Goal: Information Seeking & Learning: Check status

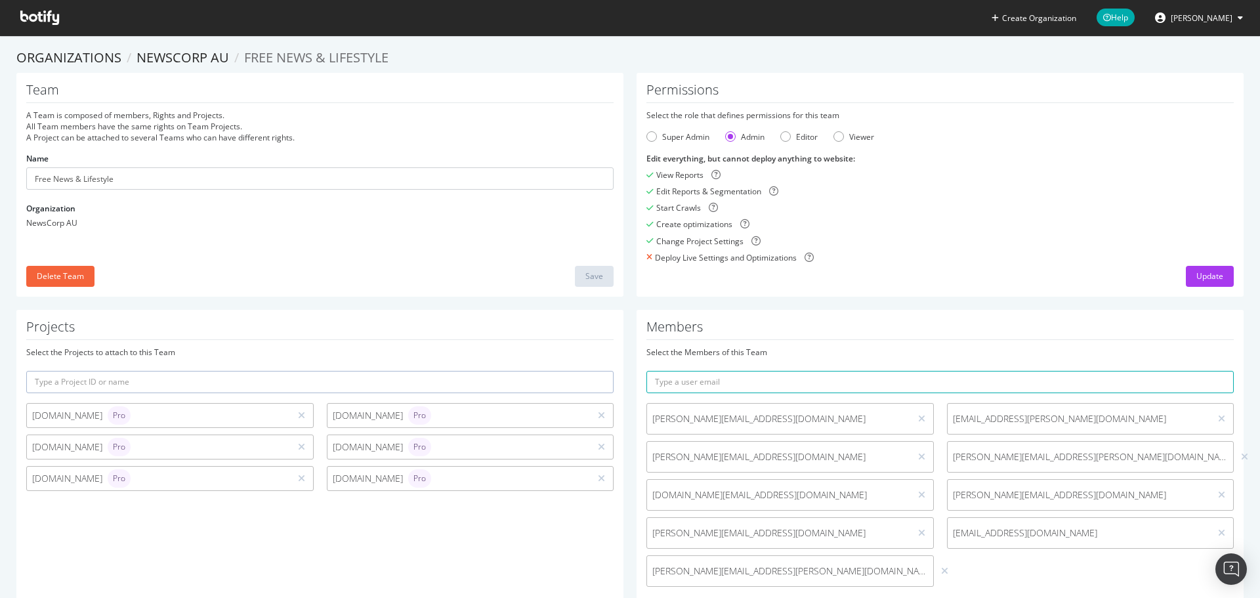
scroll to position [56, 0]
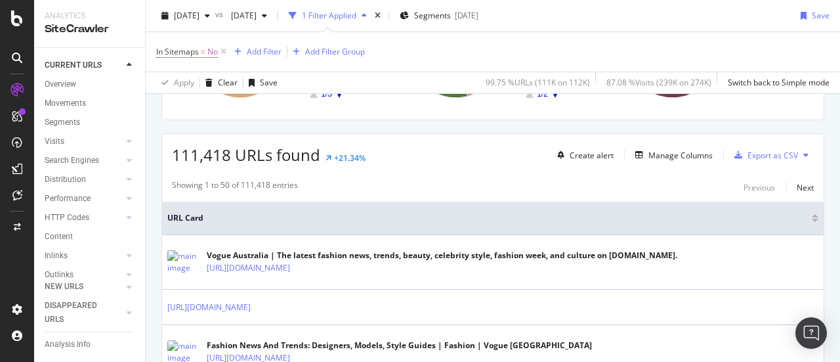
scroll to position [196, 0]
drag, startPoint x: 171, startPoint y: 152, endPoint x: 272, endPoint y: 161, distance: 101.5
click at [272, 161] on span "111,418 URLs found" at bounding box center [246, 154] width 148 height 22
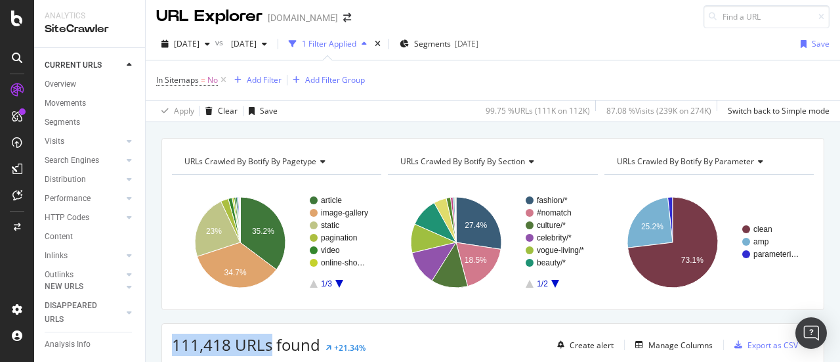
scroll to position [0, 0]
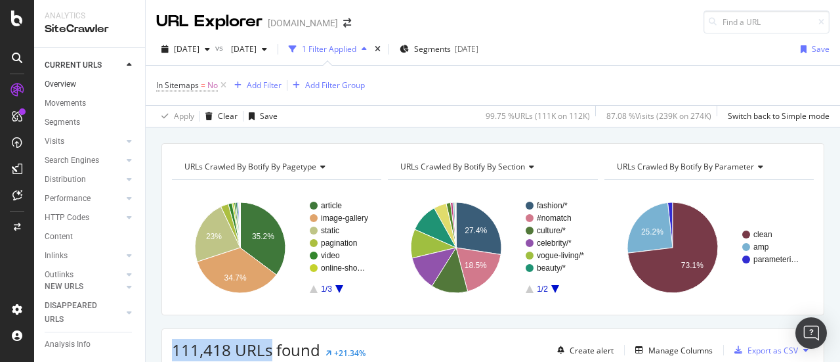
click at [76, 78] on link "Overview" at bounding box center [90, 84] width 91 height 14
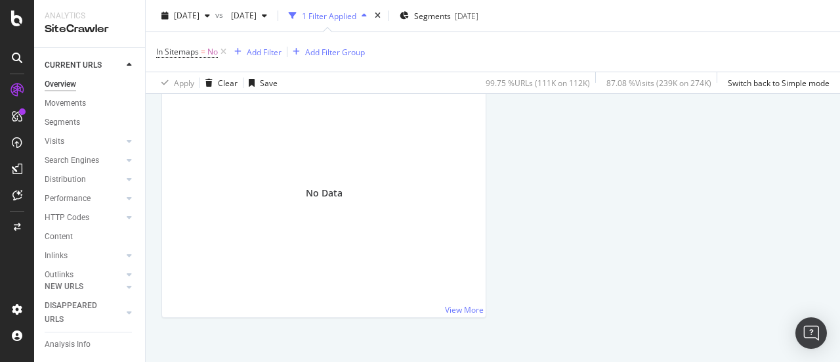
scroll to position [1592, 0]
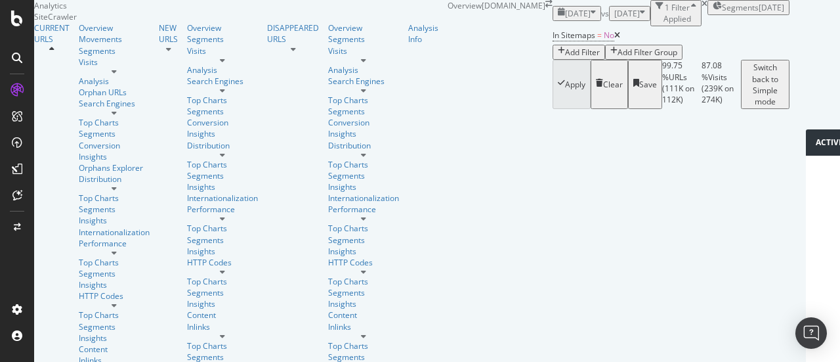
scroll to position [1591, 0]
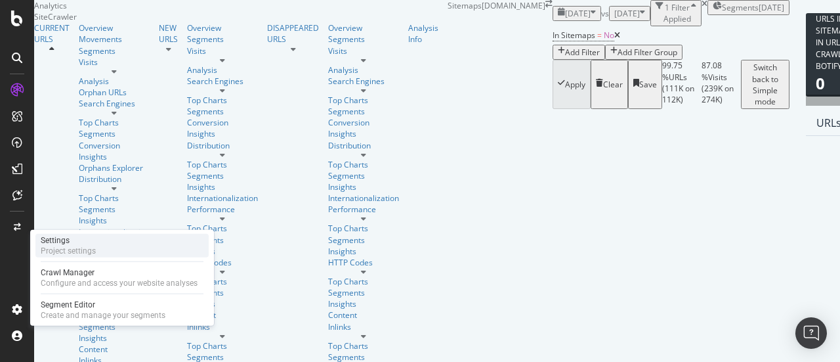
click at [106, 249] on div "Settings Project settings" at bounding box center [121, 246] width 173 height 24
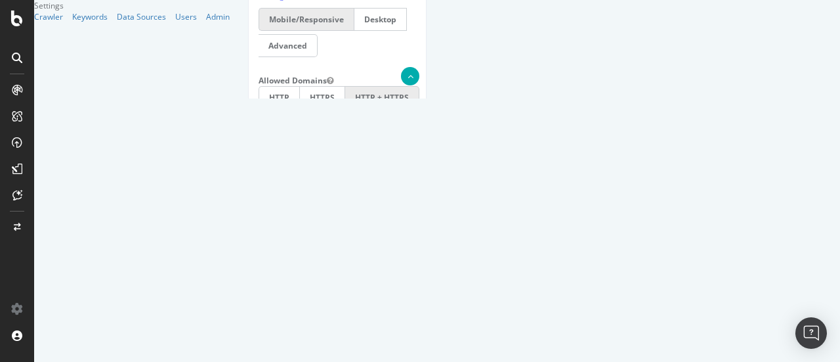
scroll to position [763, 0]
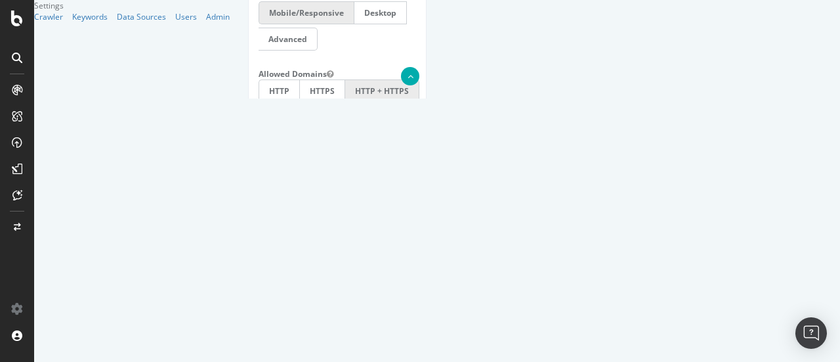
drag, startPoint x: 537, startPoint y: 192, endPoint x: 319, endPoint y: 129, distance: 226.9
click at [239, 129] on html "www.vogue.com.au × × Google Analytics 4 is now available. We recommend you to c…" at bounding box center [337, 95] width 197 height 1717
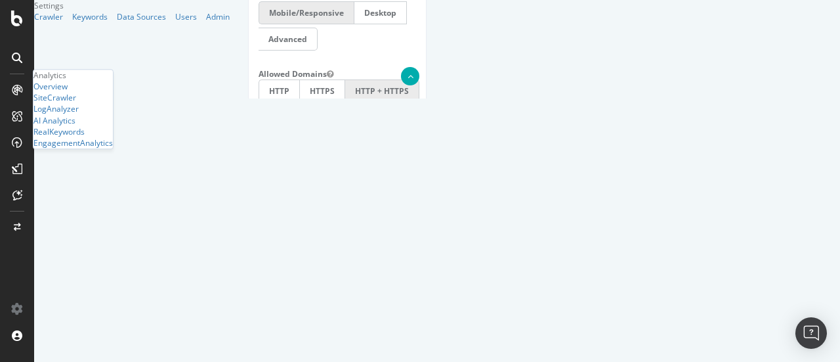
click at [18, 95] on div at bounding box center [17, 89] width 21 height 21
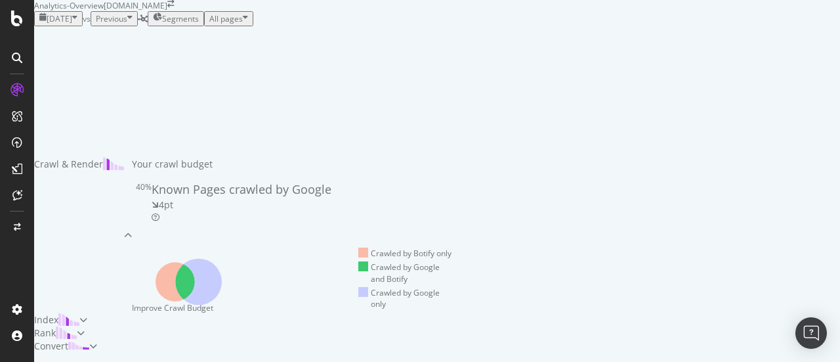
click at [72, 24] on span "2025 Oct. 3rd" at bounding box center [60, 18] width 26 height 11
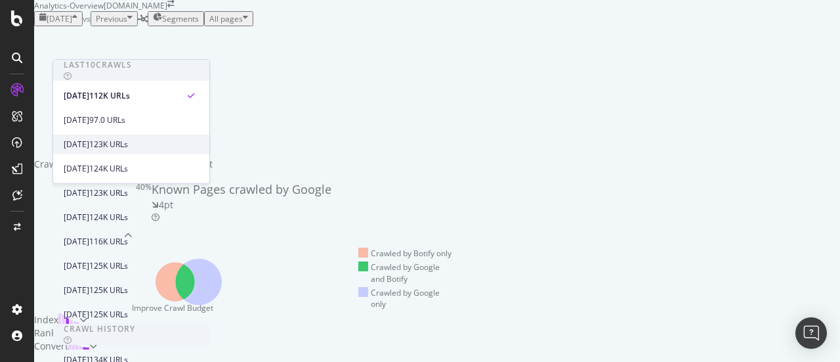
click at [89, 149] on div "2025 Sep. 30th" at bounding box center [77, 145] width 26 height 12
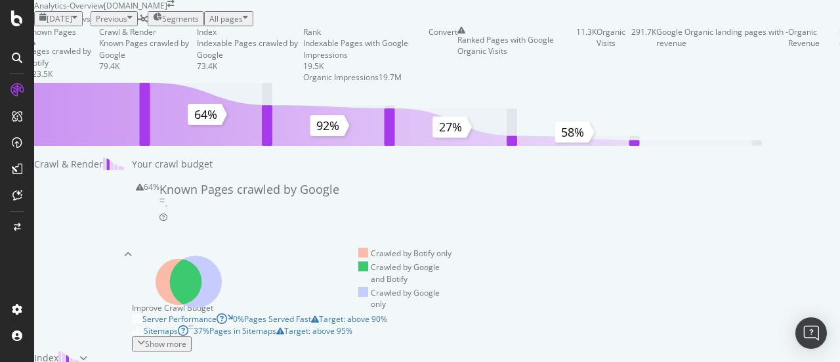
click at [72, 24] on span "2025 Sep. 30th" at bounding box center [60, 18] width 26 height 11
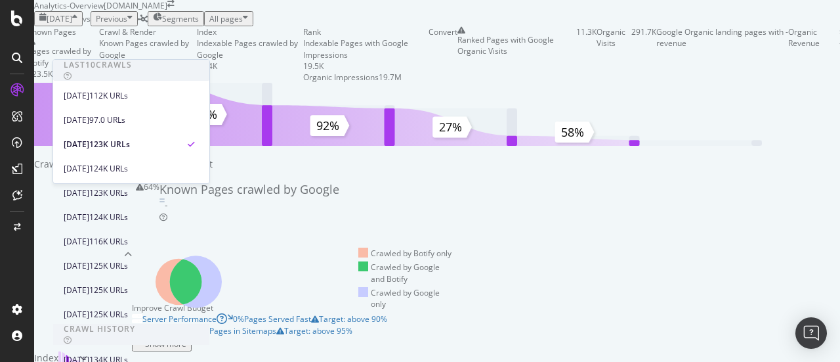
scroll to position [163, 0]
click at [102, 275] on div "2025 Jul. 18th 125K URLs" at bounding box center [131, 287] width 156 height 24
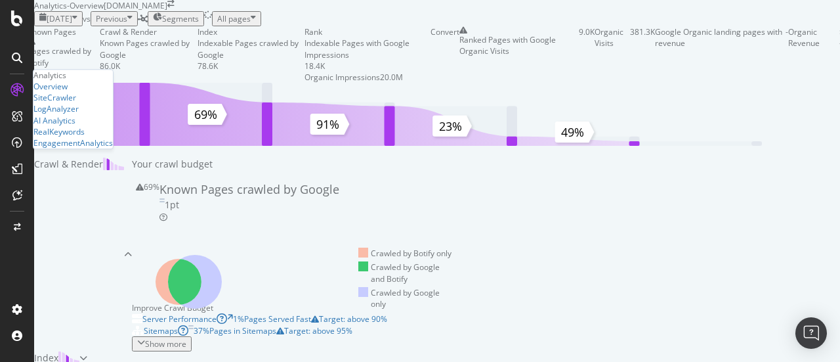
click at [63, 137] on div "Overview SiteCrawler LogAnalyzer AI Analytics RealKeywords EngagementAnalytics" at bounding box center [72, 115] width 79 height 68
click at [68, 104] on div "SiteCrawler" at bounding box center [54, 98] width 43 height 11
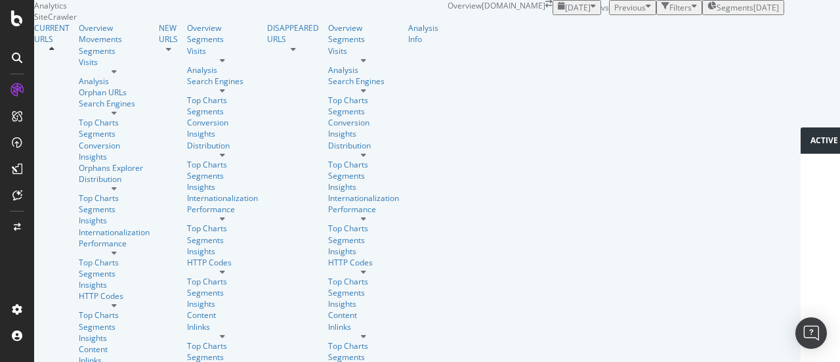
click at [565, 13] on span "2025 Oct. 3rd" at bounding box center [578, 7] width 26 height 11
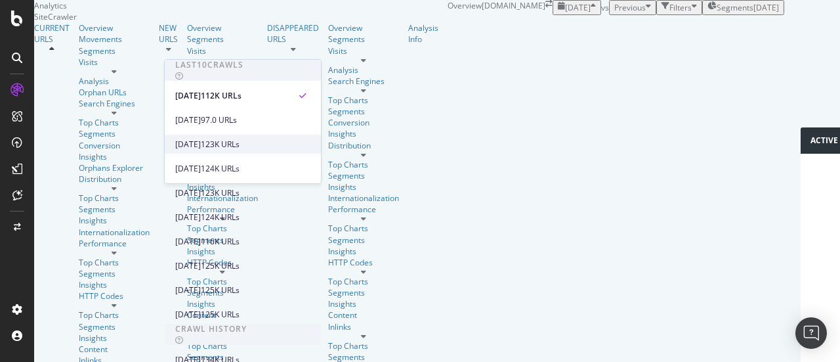
scroll to position [112, 0]
click at [227, 256] on div "2025 Aug. 1st 125K URLs" at bounding box center [243, 265] width 156 height 19
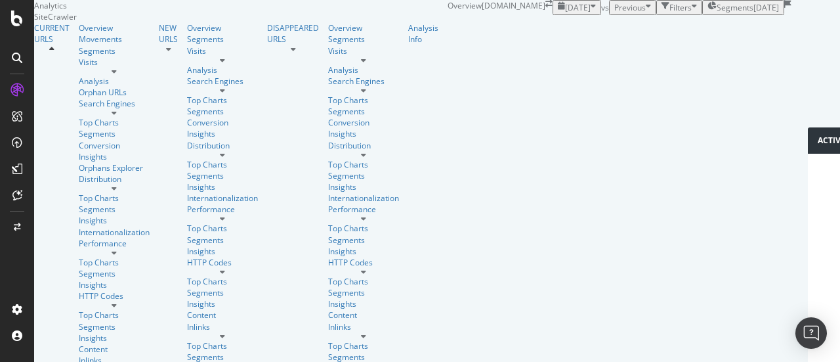
scroll to position [1539, 0]
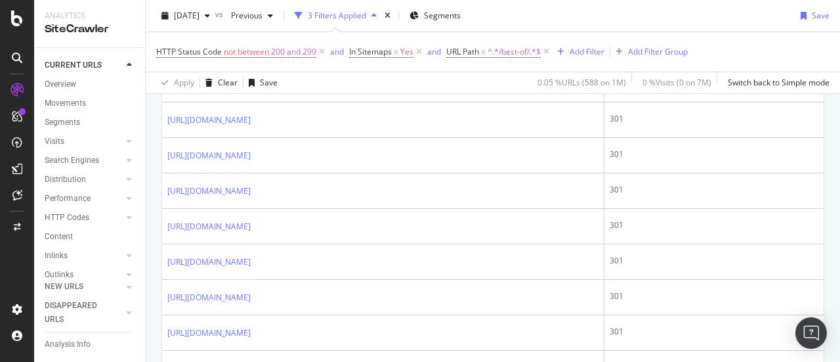
scroll to position [440, 0]
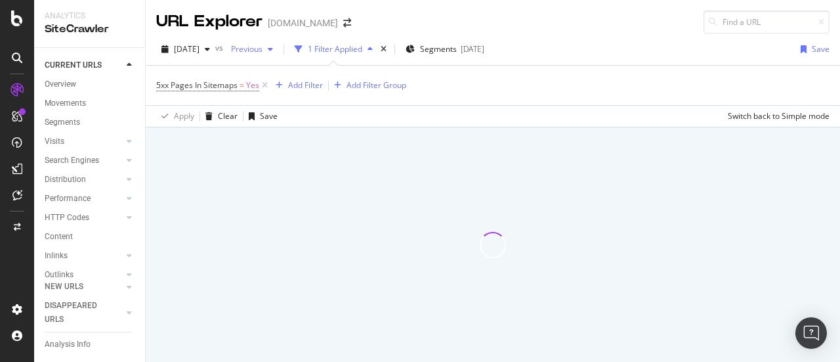
click at [278, 49] on div "button" at bounding box center [271, 49] width 16 height 8
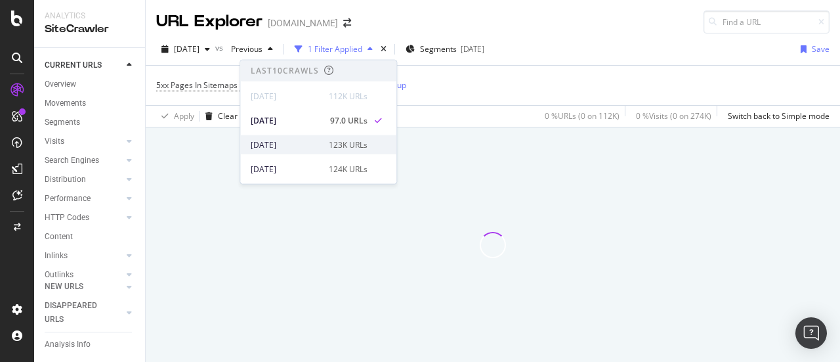
click at [297, 149] on div "2025 Sep. 30th" at bounding box center [286, 145] width 70 height 12
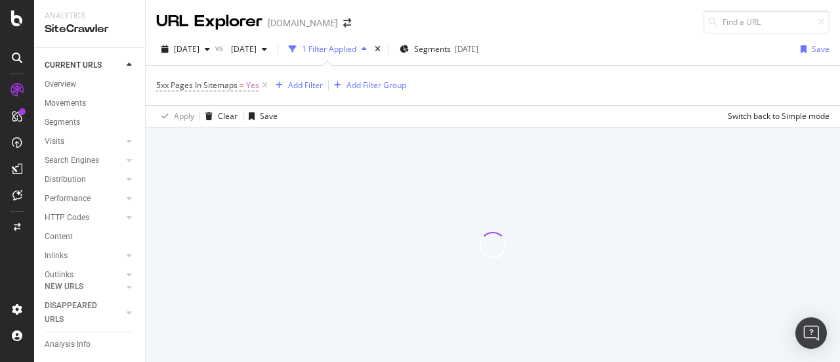
click at [484, 91] on div "5xx Pages In Sitemaps = Yes Add Filter Add Filter Group" at bounding box center [493, 85] width 674 height 39
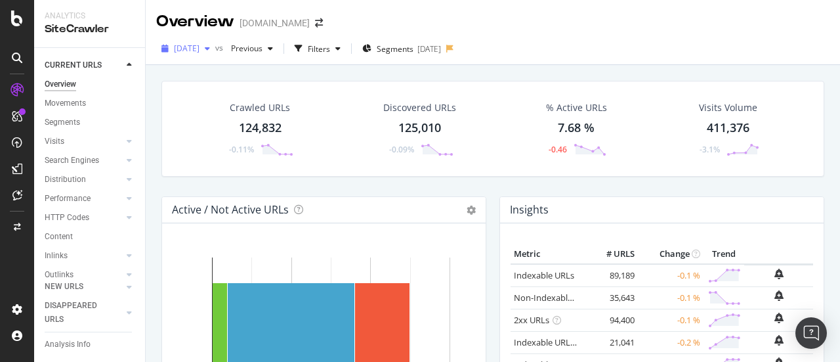
click at [200, 53] on span "[DATE]" at bounding box center [187, 48] width 26 height 11
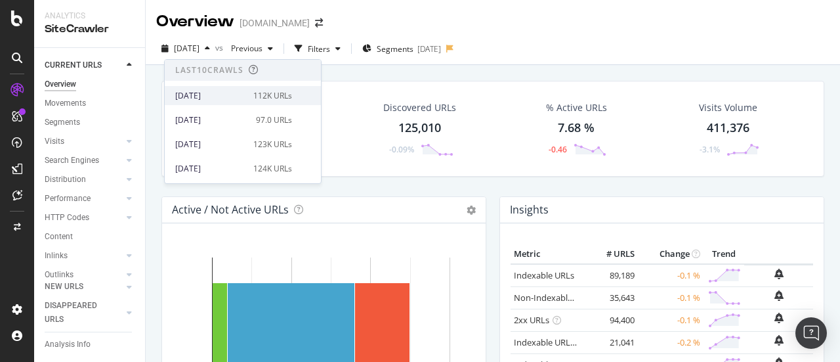
click at [212, 91] on div "[DATE]" at bounding box center [210, 96] width 70 height 12
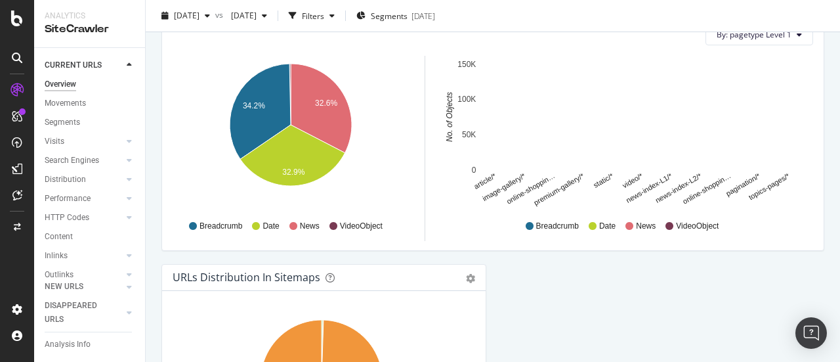
scroll to position [1541, 0]
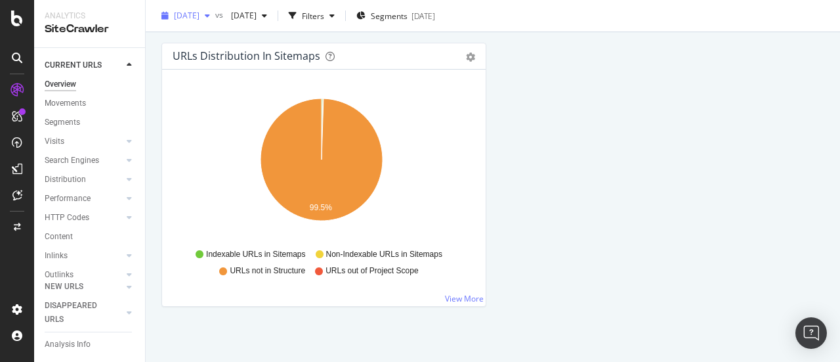
click at [200, 18] on span "[DATE]" at bounding box center [187, 15] width 26 height 11
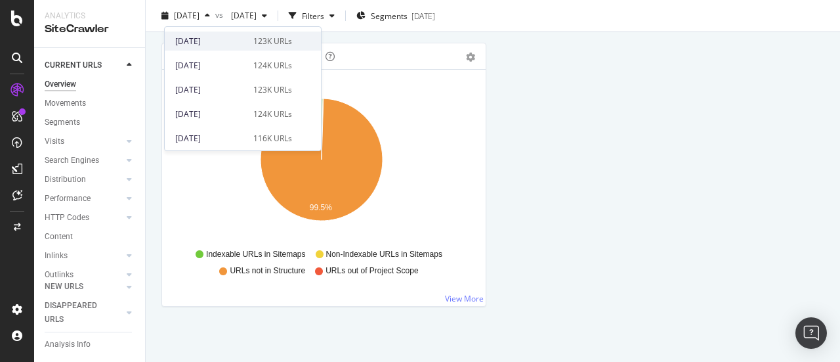
scroll to position [71, 0]
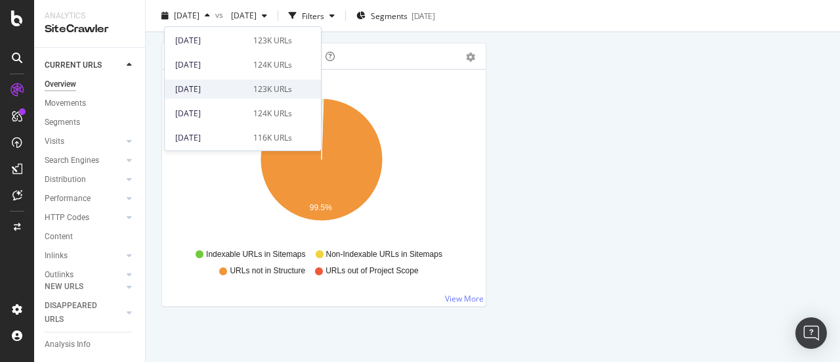
click at [199, 85] on div "2025 Sep. 12th" at bounding box center [210, 89] width 70 height 12
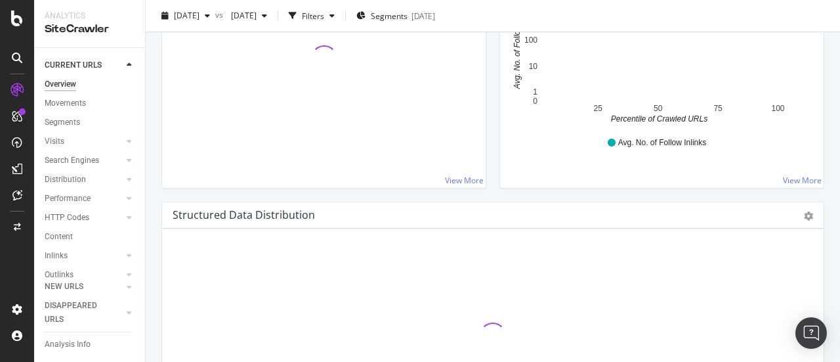
scroll to position [1541, 0]
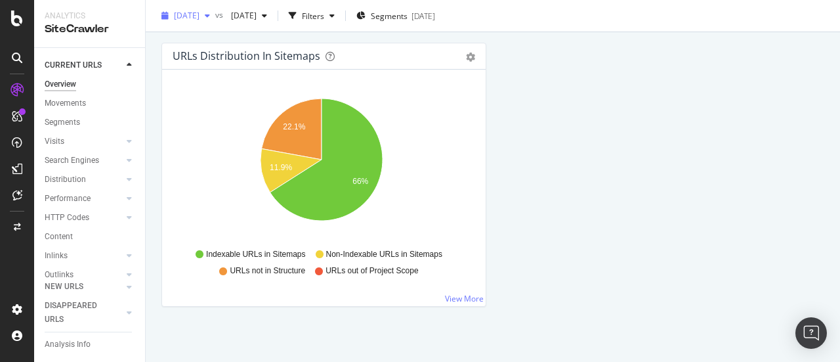
click at [200, 16] on span "2025 Sep. 12th" at bounding box center [187, 15] width 26 height 11
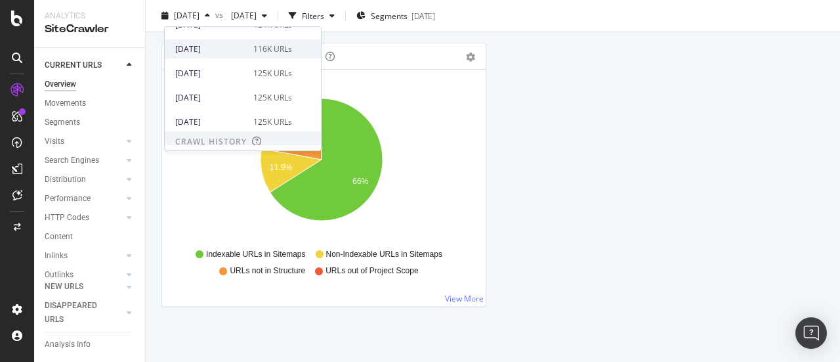
scroll to position [160, 0]
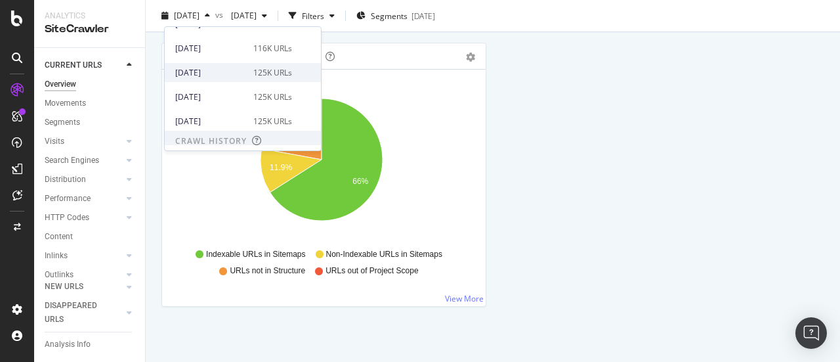
click at [213, 68] on div "2025 Aug. 1st" at bounding box center [210, 73] width 70 height 12
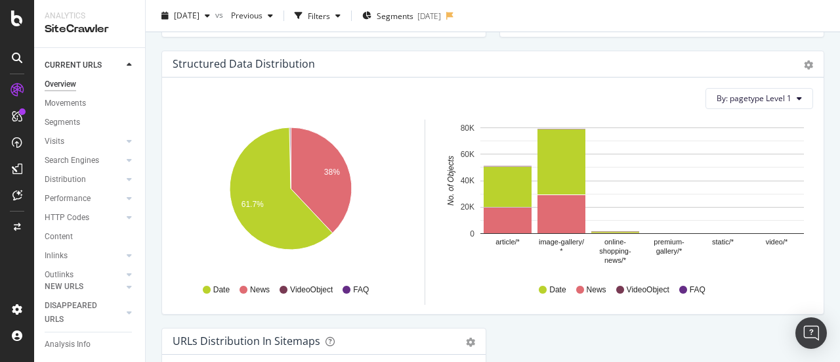
scroll to position [1539, 0]
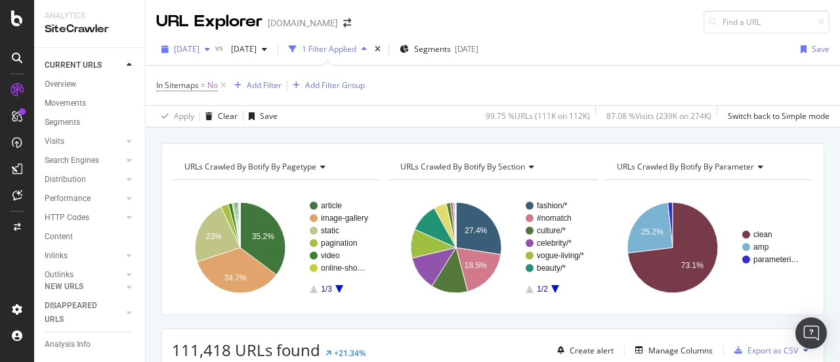
click at [200, 49] on span "[DATE]" at bounding box center [187, 48] width 26 height 11
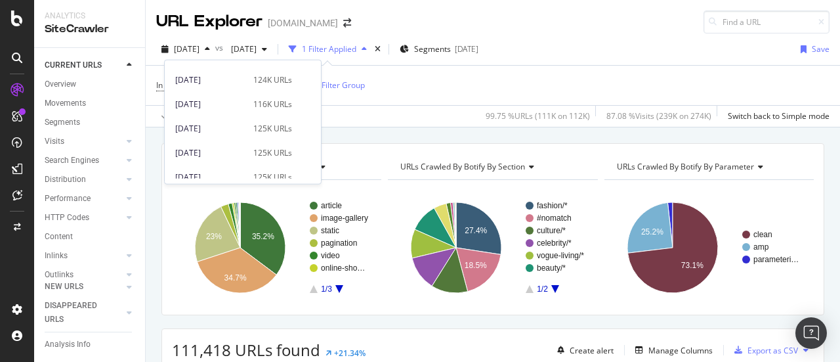
scroll to position [140, 0]
click at [200, 122] on div "2025 Aug. 1st" at bounding box center [210, 126] width 70 height 12
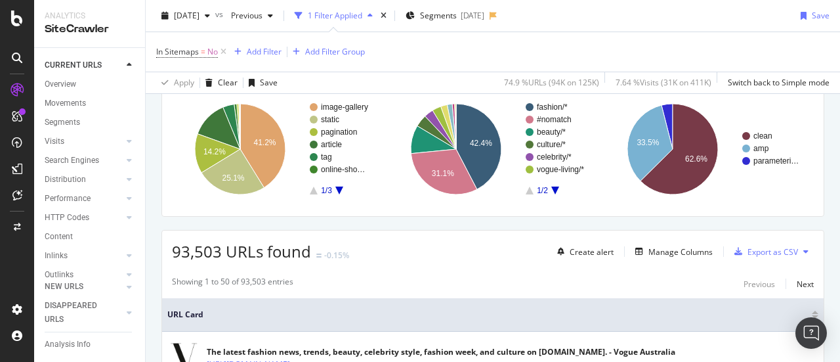
scroll to position [100, 0]
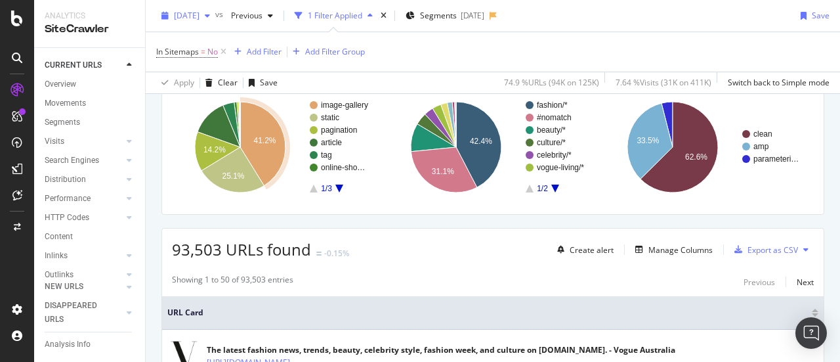
click at [215, 15] on div "button" at bounding box center [208, 16] width 16 height 8
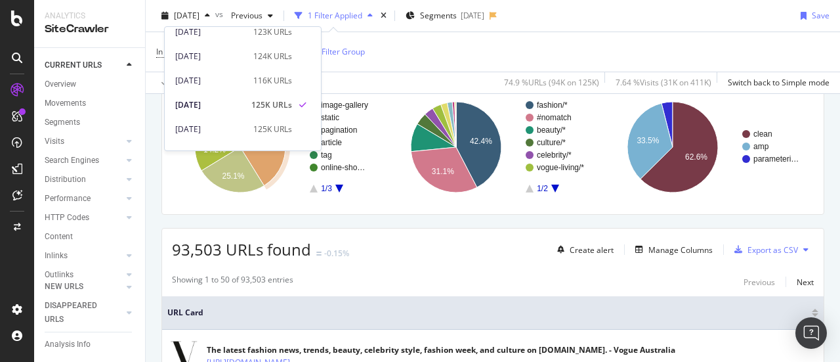
scroll to position [156, 0]
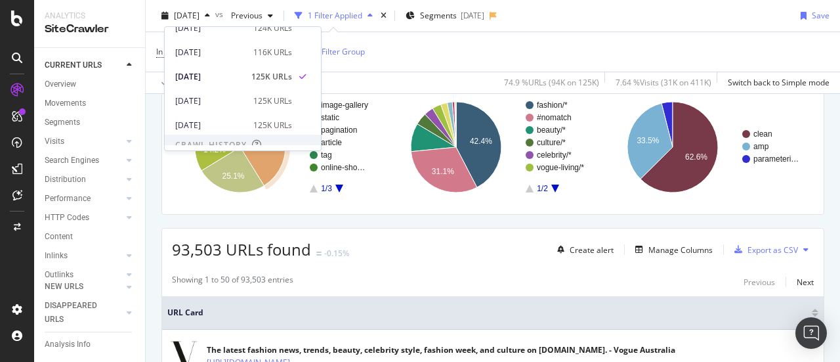
click at [406, 44] on div "In Sitemaps = No Add Filter Add Filter Group" at bounding box center [493, 51] width 674 height 39
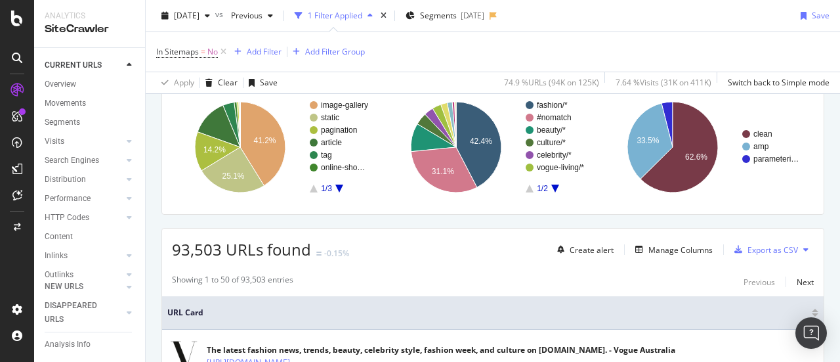
scroll to position [0, 0]
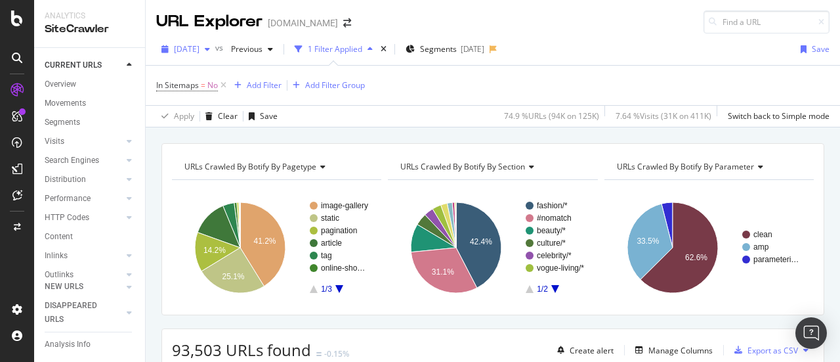
click at [200, 44] on span "2025 Aug. 1st" at bounding box center [187, 48] width 26 height 11
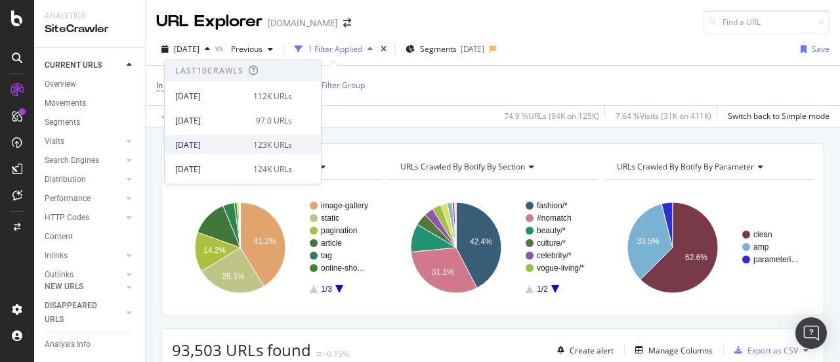
click at [211, 140] on div "[DATE]" at bounding box center [210, 145] width 70 height 12
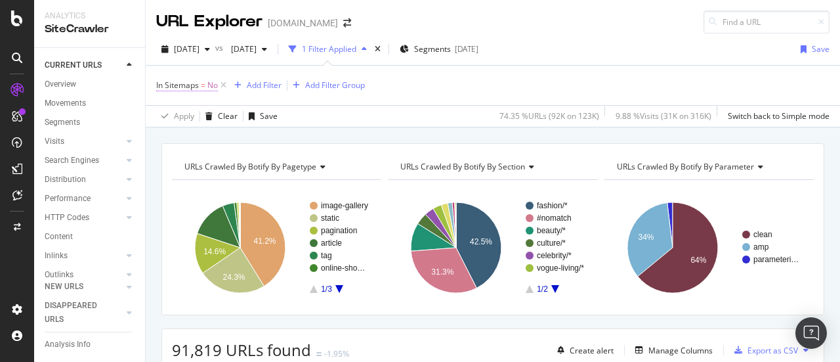
click at [205, 83] on span "=" at bounding box center [203, 84] width 5 height 11
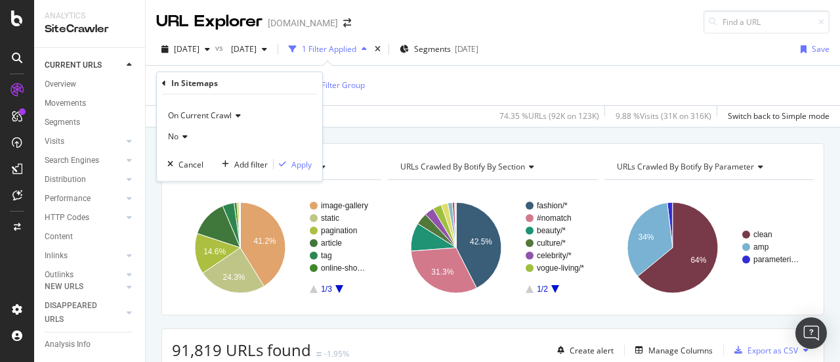
click at [181, 140] on icon at bounding box center [183, 137] width 9 height 8
click at [188, 167] on div "Yes" at bounding box center [241, 163] width 140 height 17
click at [302, 153] on div "On Current Crawl Yes Cancel Add filter Apply" at bounding box center [239, 138] width 165 height 87
click at [306, 162] on div "Apply" at bounding box center [301, 163] width 20 height 11
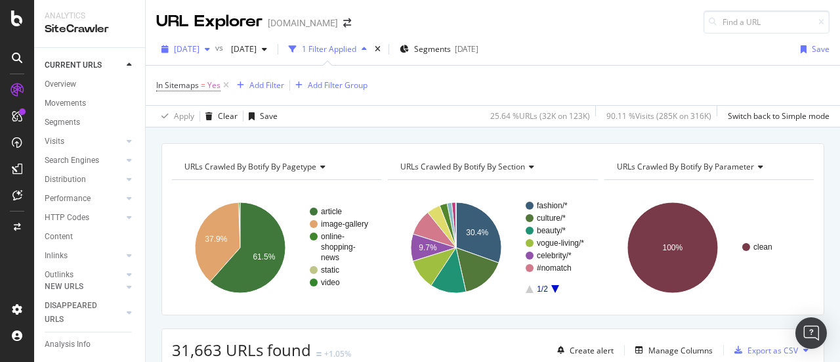
click at [198, 47] on span "[DATE]" at bounding box center [187, 48] width 26 height 11
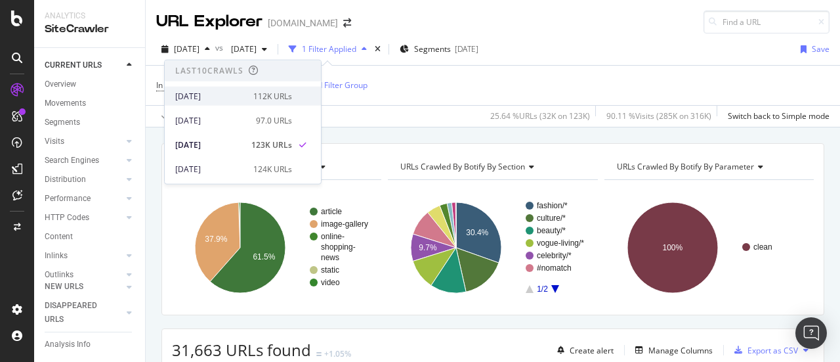
click at [222, 99] on div "[DATE]" at bounding box center [210, 96] width 70 height 12
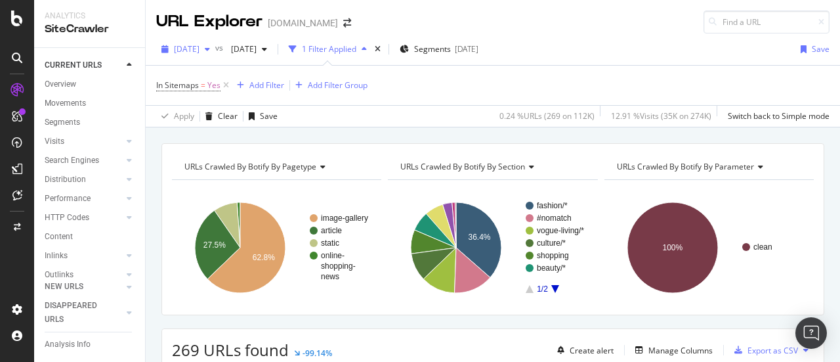
click at [215, 49] on div "button" at bounding box center [208, 49] width 16 height 8
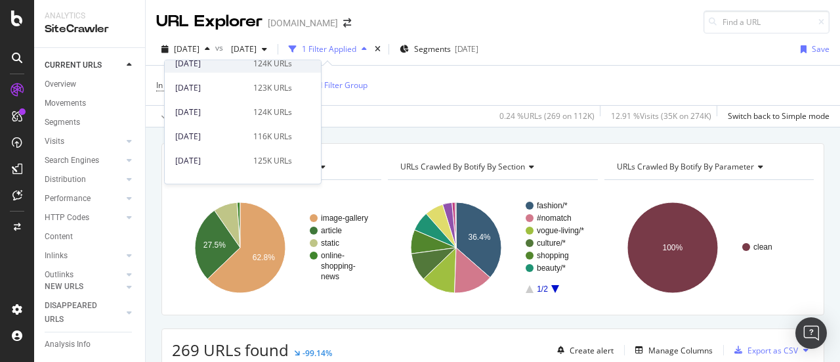
scroll to position [106, 0]
click at [223, 167] on div "2025 Aug. 1st 125K URLs" at bounding box center [243, 159] width 156 height 19
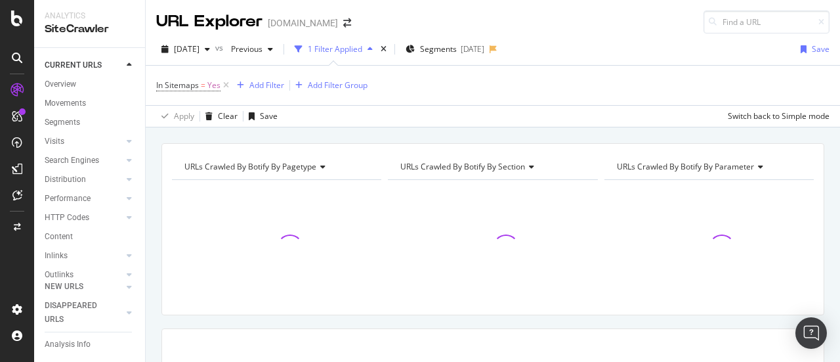
click at [415, 81] on div "In Sitemaps = Yes Add Filter Add Filter Group" at bounding box center [493, 85] width 674 height 39
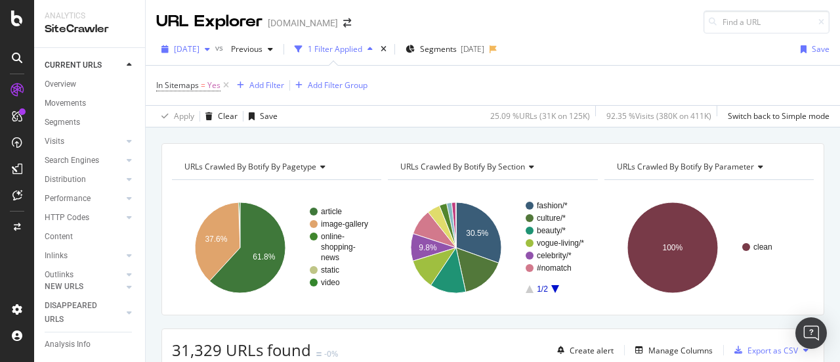
click at [200, 45] on span "2025 Aug. 1st" at bounding box center [187, 48] width 26 height 11
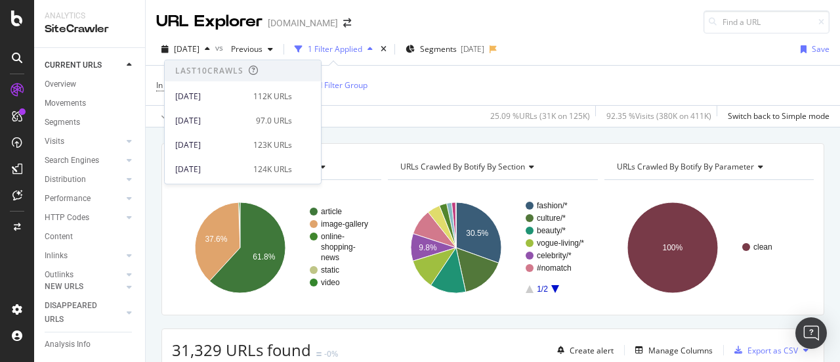
click at [485, 124] on div "25.09 % URLs ( 31K on 125K )" at bounding box center [537, 116] width 105 height 21
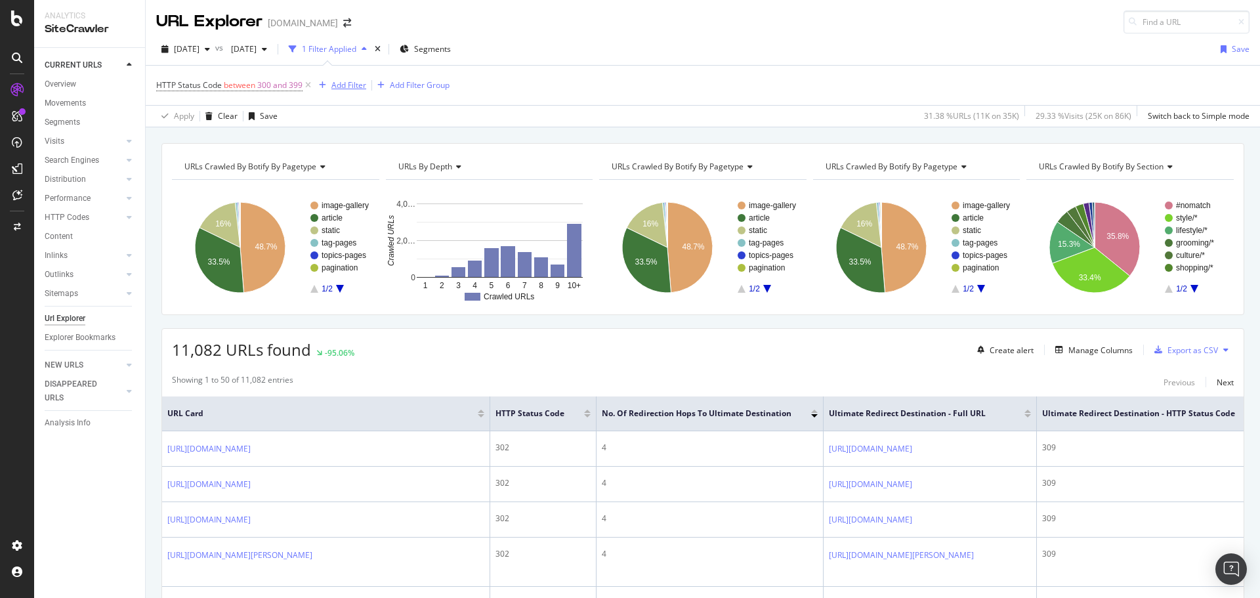
click at [346, 87] on div "Add Filter" at bounding box center [349, 84] width 35 height 11
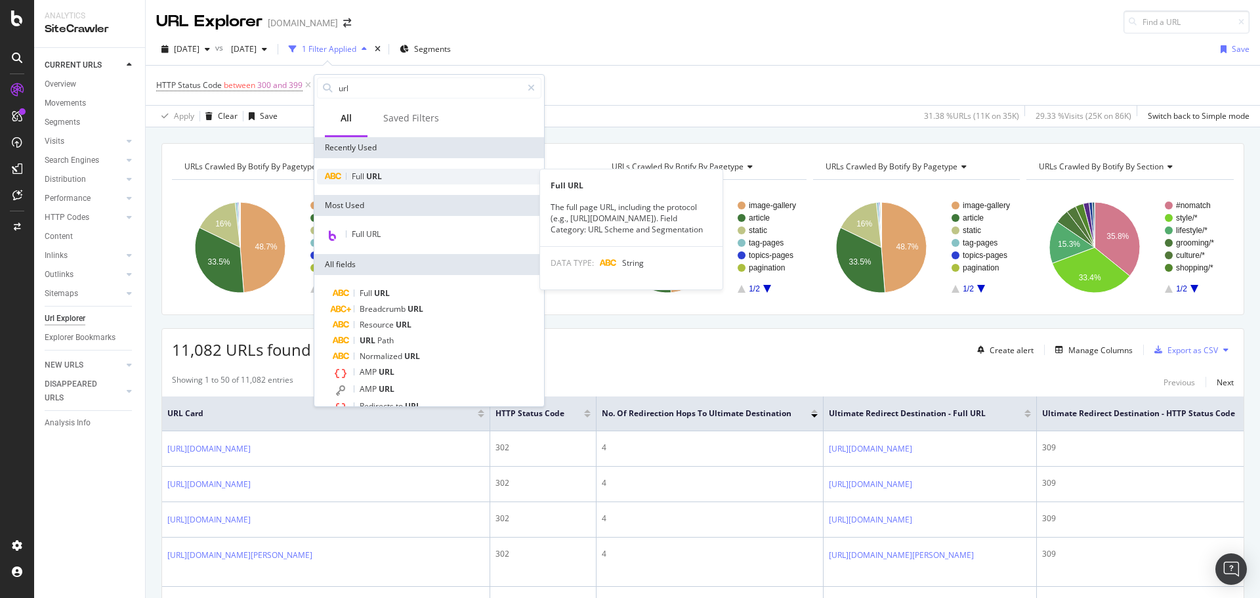
type input "url"
click at [425, 172] on div "Full URL" at bounding box center [429, 177] width 225 height 16
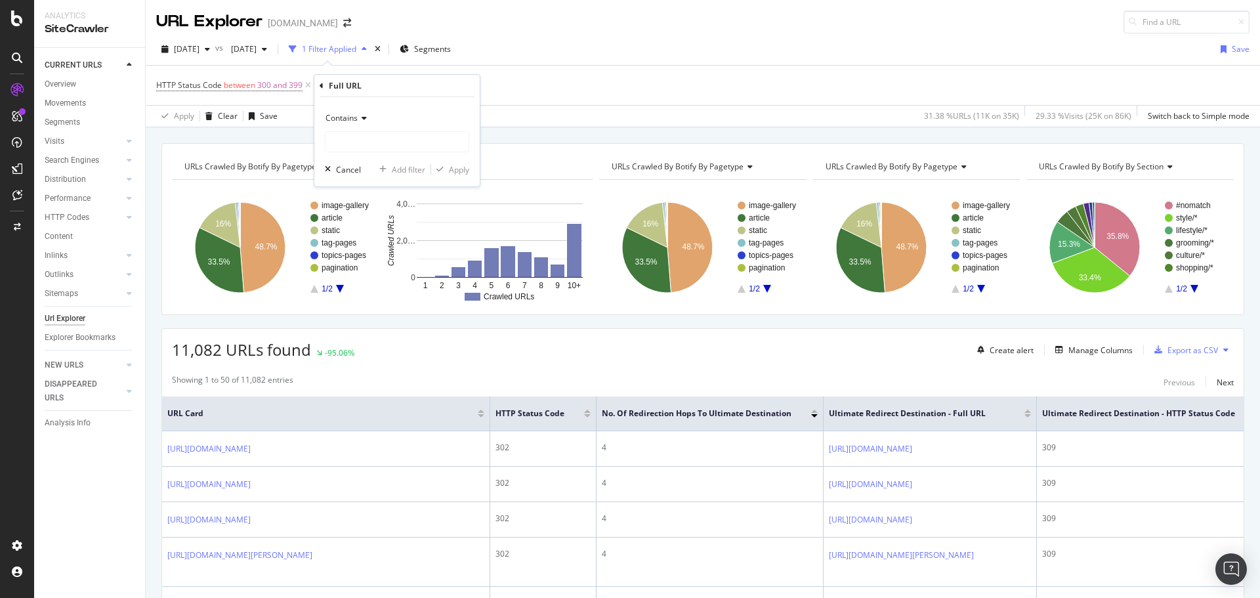
click at [355, 110] on div "Contains" at bounding box center [397, 118] width 144 height 21
click at [406, 270] on div "Doesn't contain" at bounding box center [398, 264] width 140 height 17
click at [374, 144] on input "text" at bounding box center [397, 141] width 143 height 21
type input "www."
click at [455, 168] on div "Apply" at bounding box center [459, 169] width 20 height 11
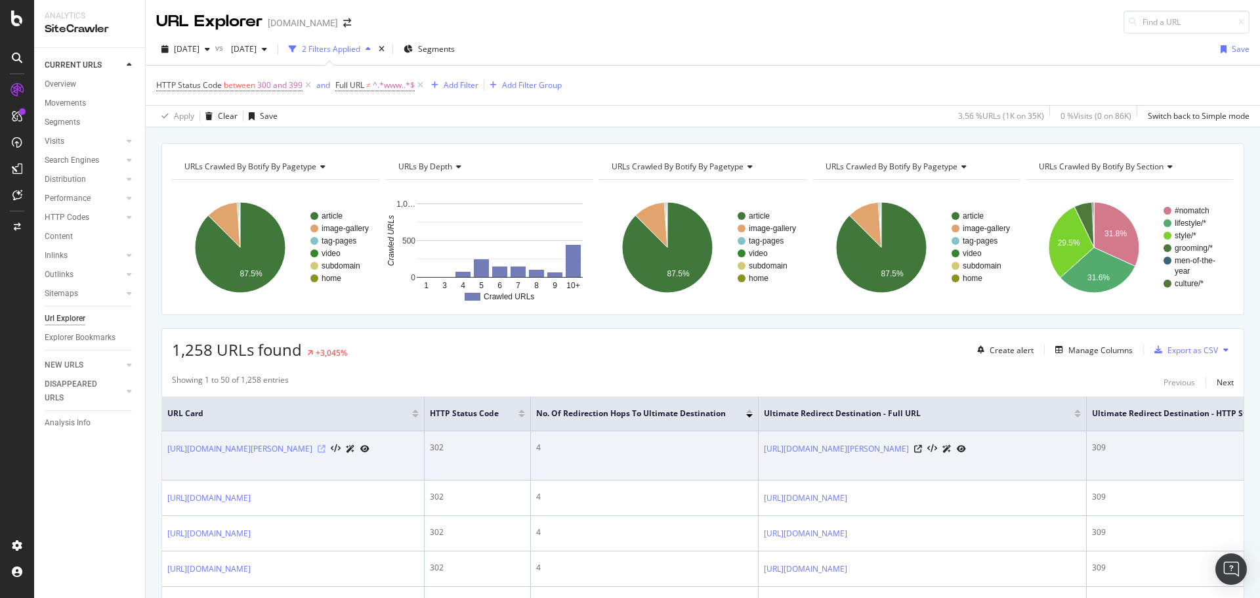
click at [326, 453] on icon at bounding box center [322, 449] width 8 height 8
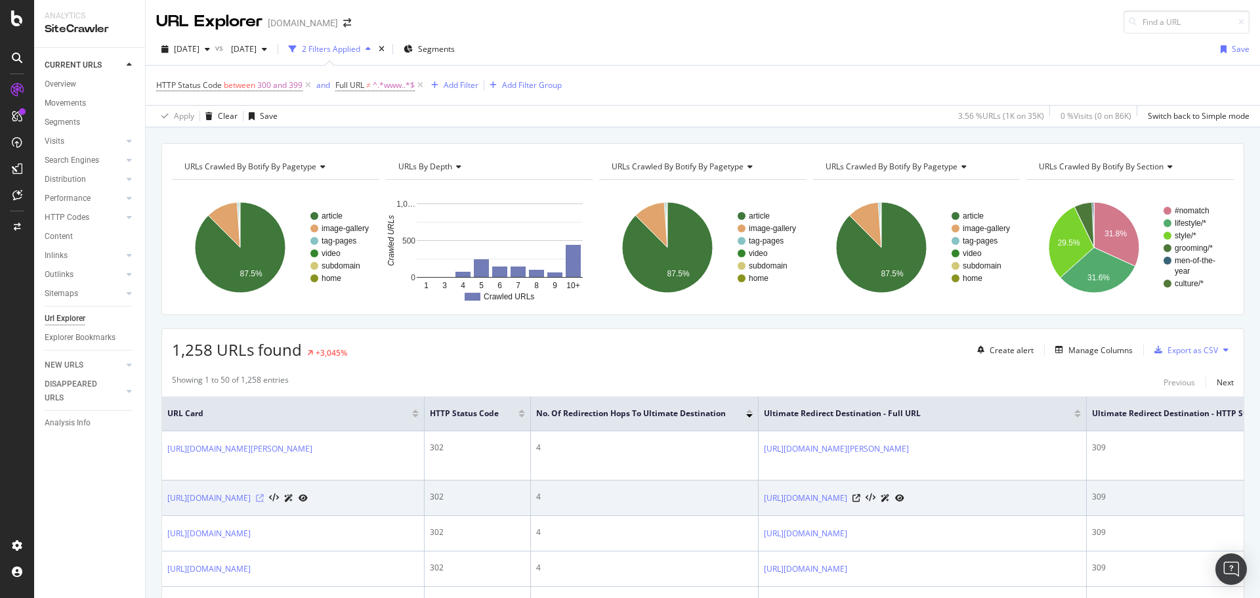
click at [264, 502] on icon at bounding box center [260, 498] width 8 height 8
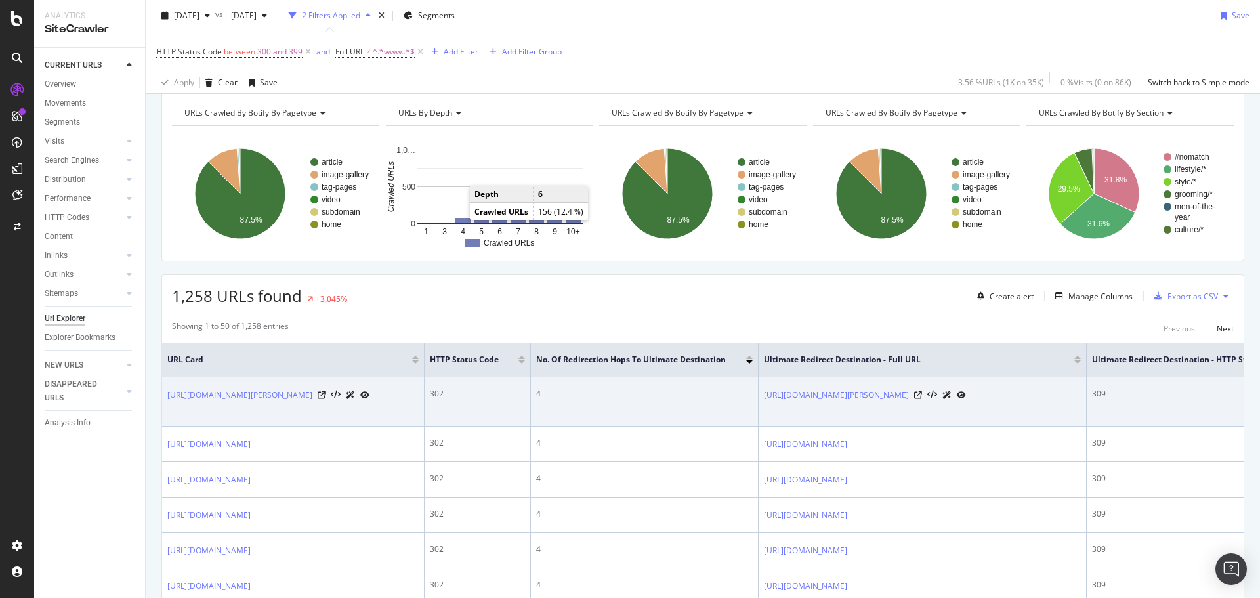
scroll to position [197, 0]
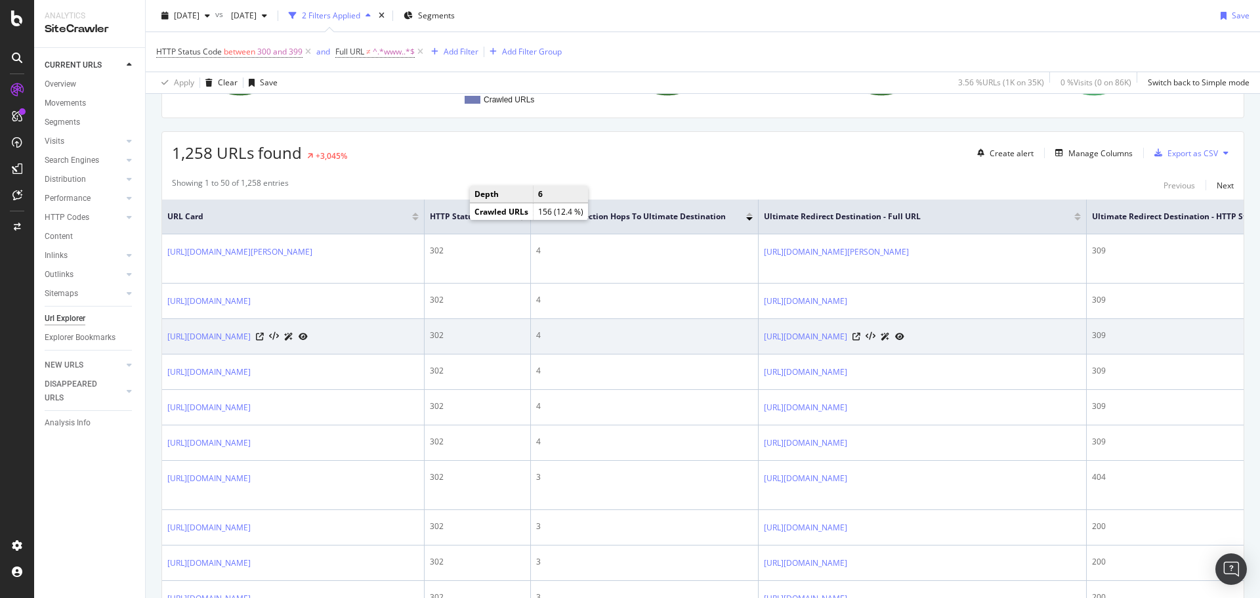
drag, startPoint x: 731, startPoint y: 439, endPoint x: 746, endPoint y: 439, distance: 15.8
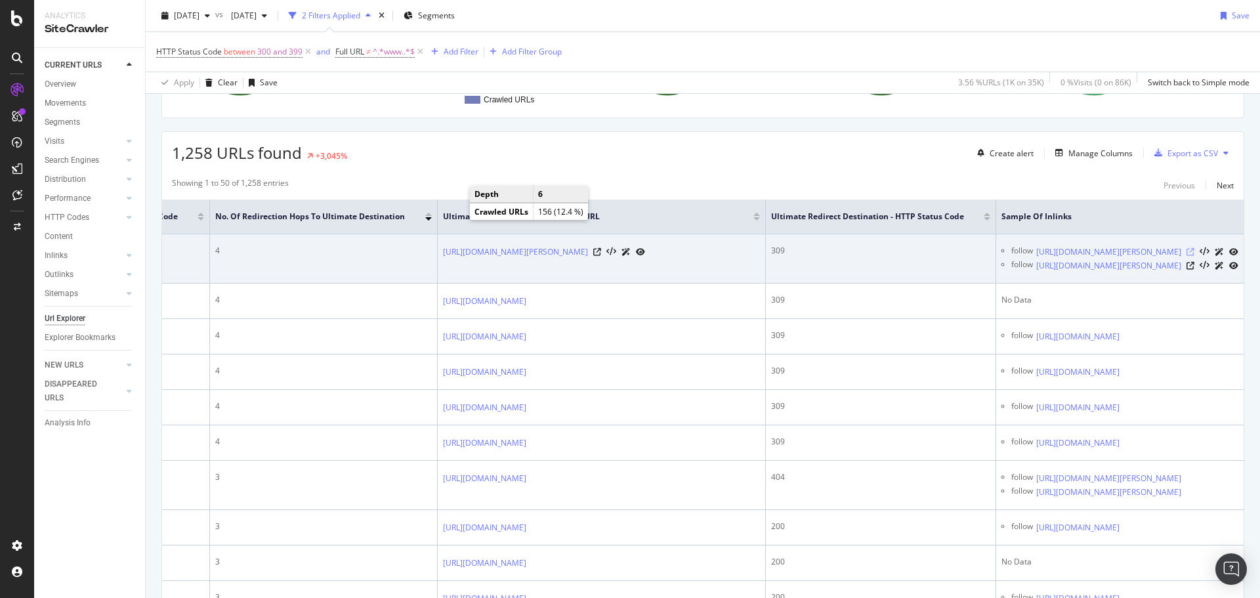
click at [1187, 256] on icon at bounding box center [1191, 252] width 8 height 8
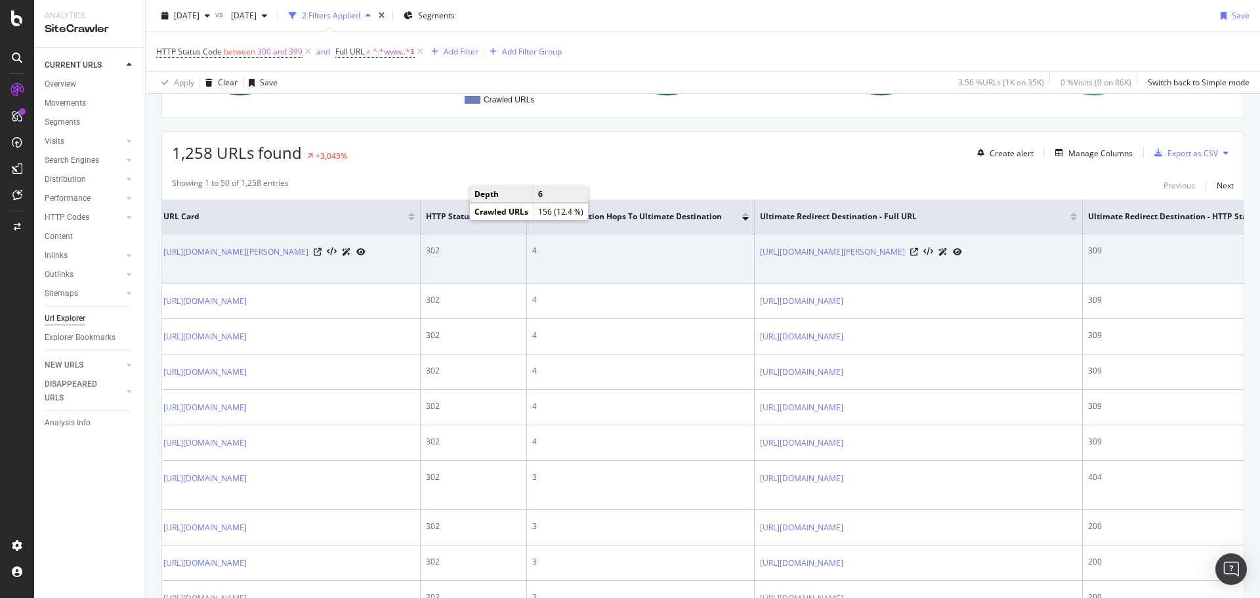
scroll to position [0, 0]
click at [326, 256] on icon at bounding box center [322, 252] width 8 height 8
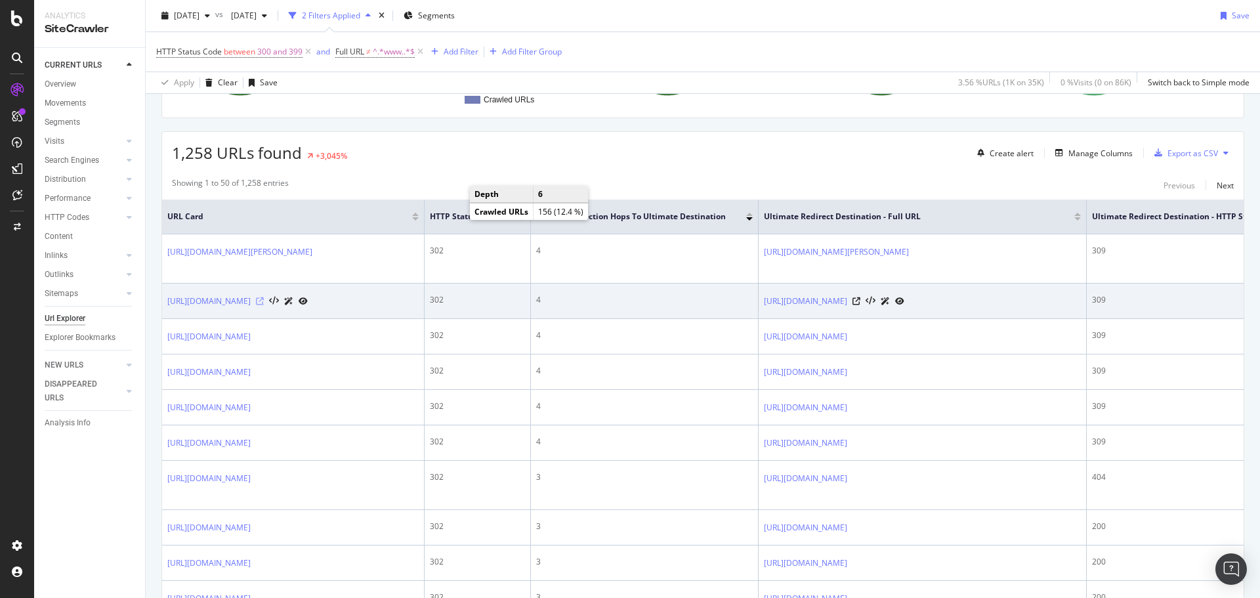
click at [264, 305] on icon at bounding box center [260, 301] width 8 height 8
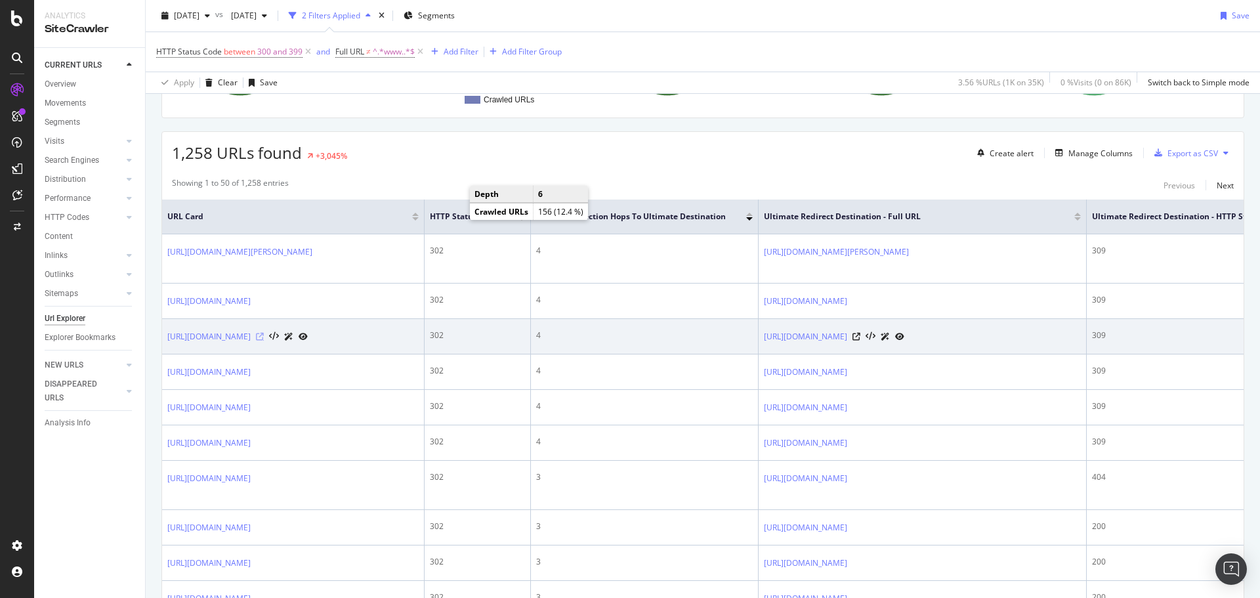
click at [264, 341] on icon at bounding box center [260, 337] width 8 height 8
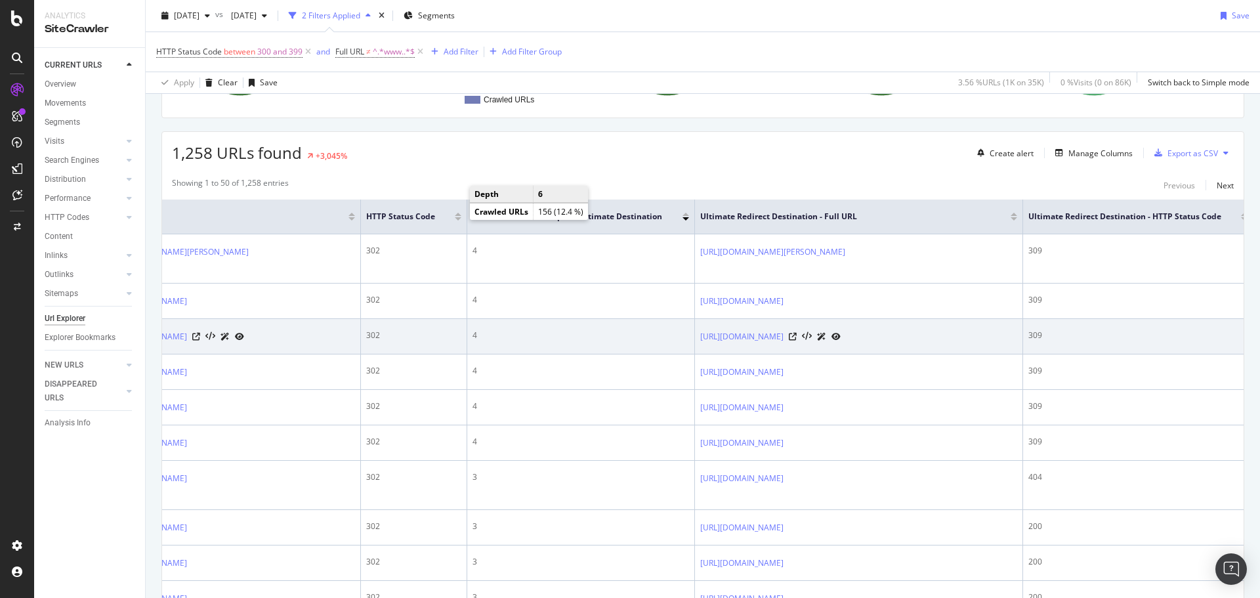
scroll to position [0, 412]
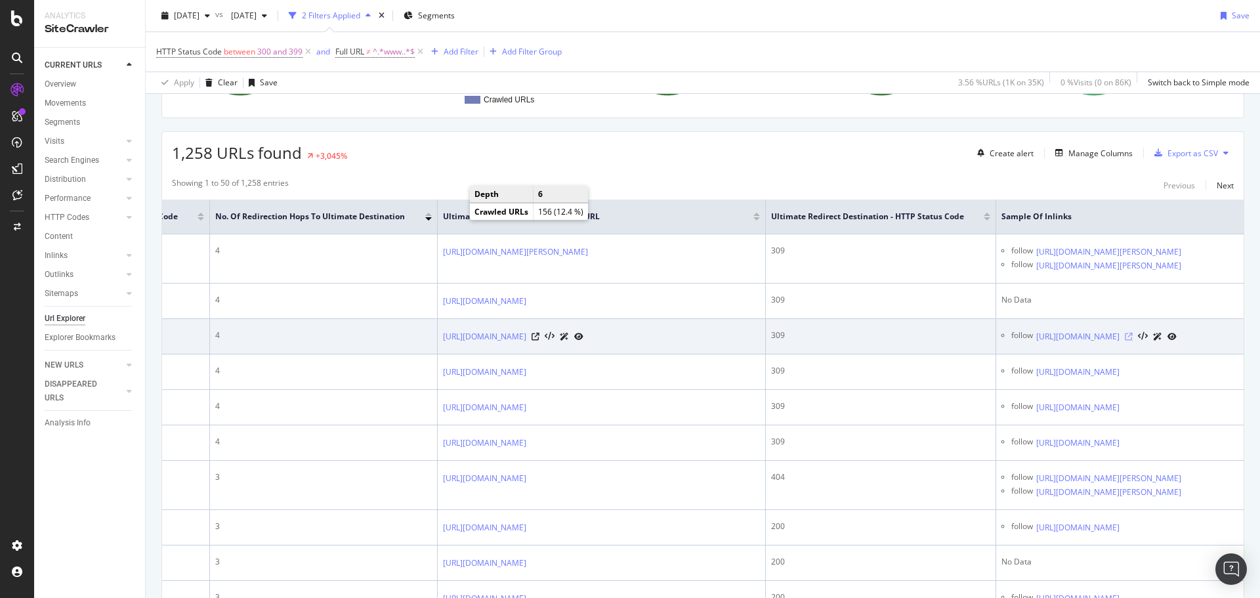
click at [1133, 341] on icon at bounding box center [1129, 337] width 8 height 8
drag, startPoint x: 895, startPoint y: 444, endPoint x: 848, endPoint y: 445, distance: 47.3
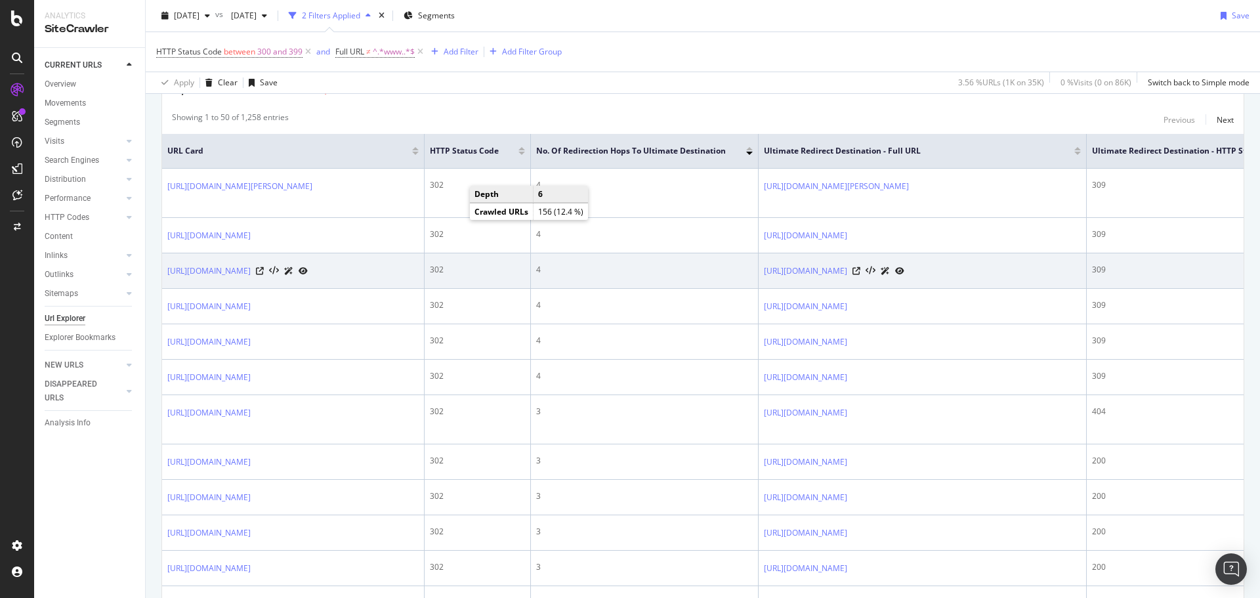
scroll to position [656, 0]
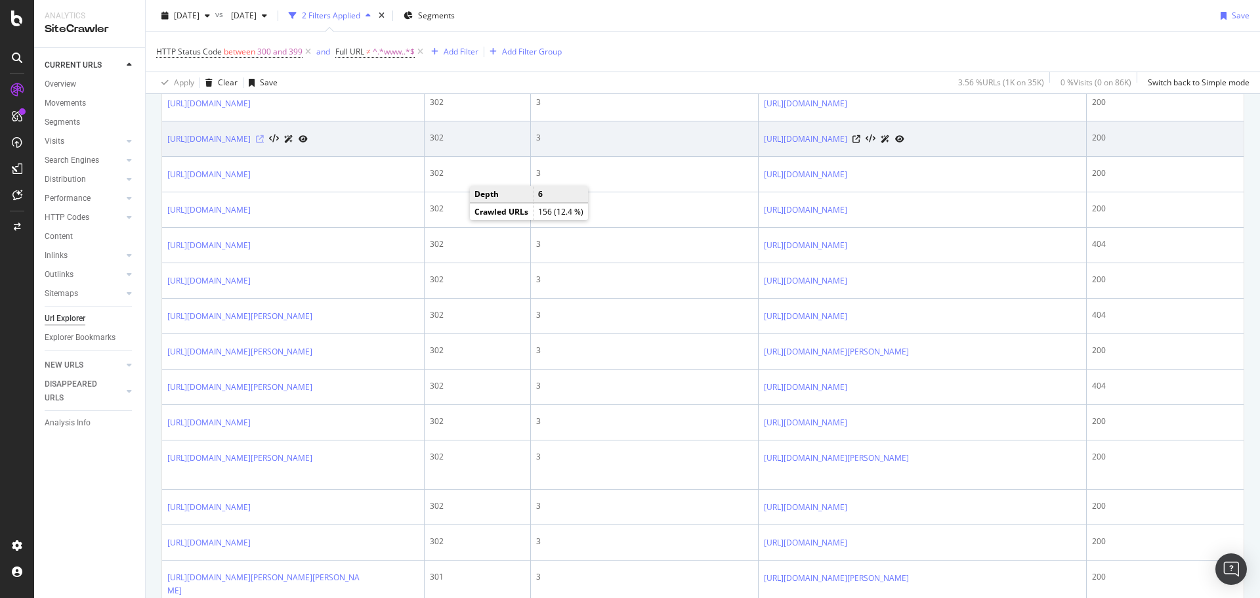
click at [264, 143] on icon at bounding box center [260, 139] width 8 height 8
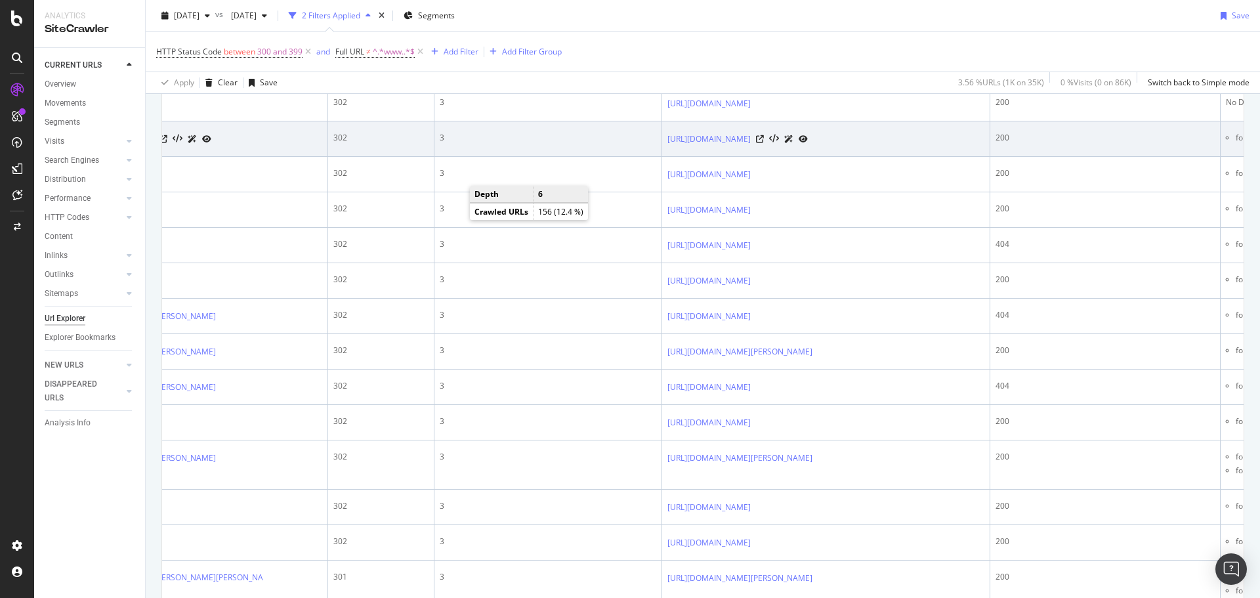
scroll to position [0, 412]
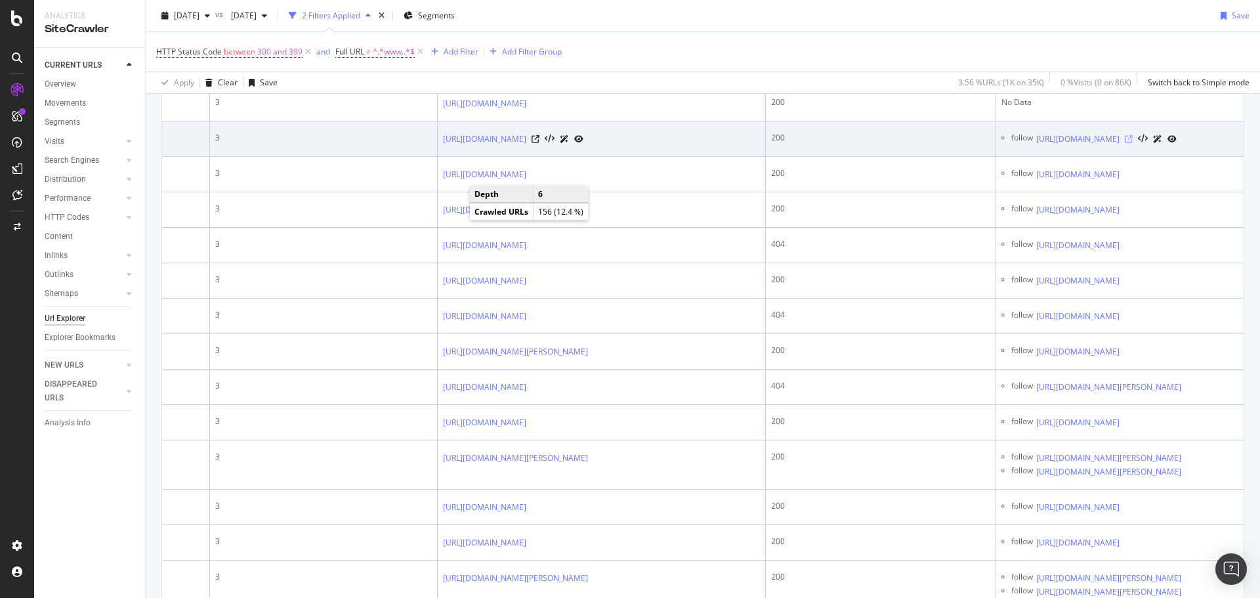
click at [1133, 143] on icon at bounding box center [1129, 139] width 8 height 8
